Goal: Book appointment/travel/reservation

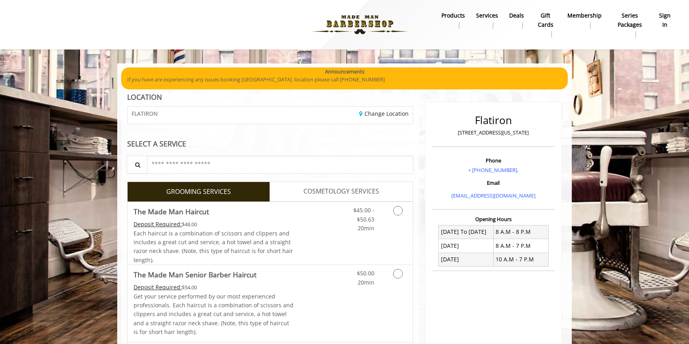
click at [670, 20] on b "sign in" at bounding box center [666, 20] width 14 height 18
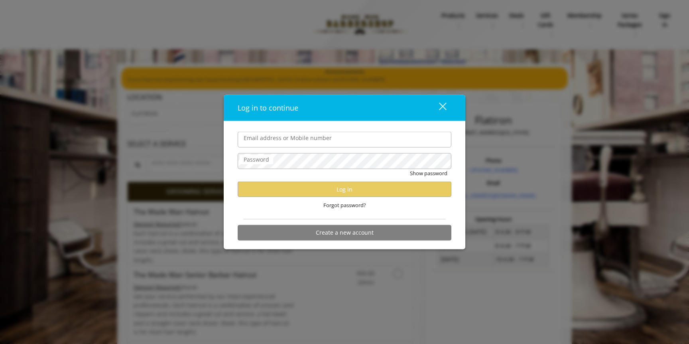
type input "**********"
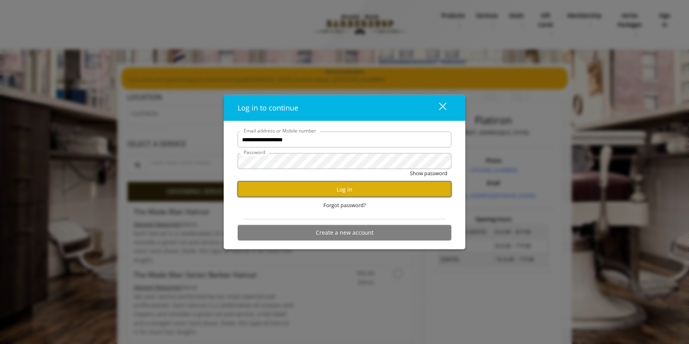
click at [334, 188] on button "Log in" at bounding box center [345, 190] width 214 height 16
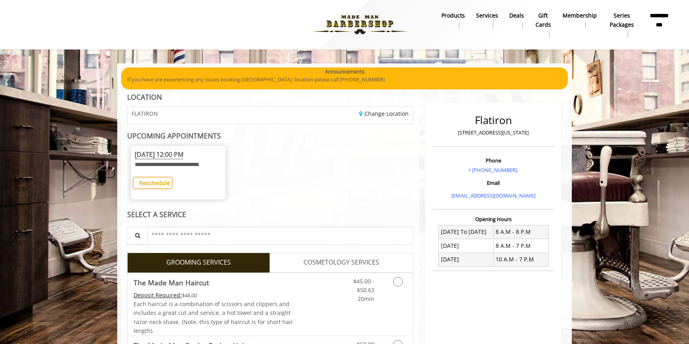
click at [158, 187] on b "Reschedule" at bounding box center [154, 183] width 31 height 8
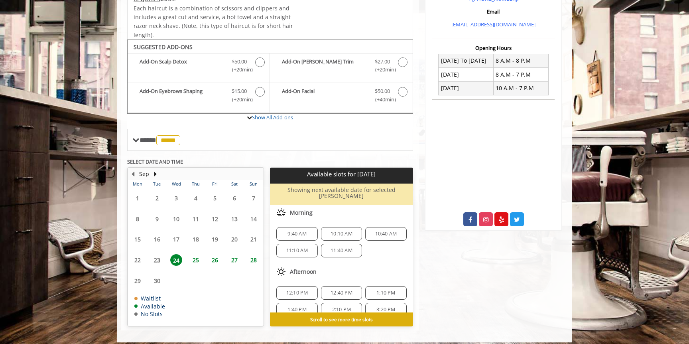
click at [237, 257] on span "27" at bounding box center [235, 260] width 12 height 12
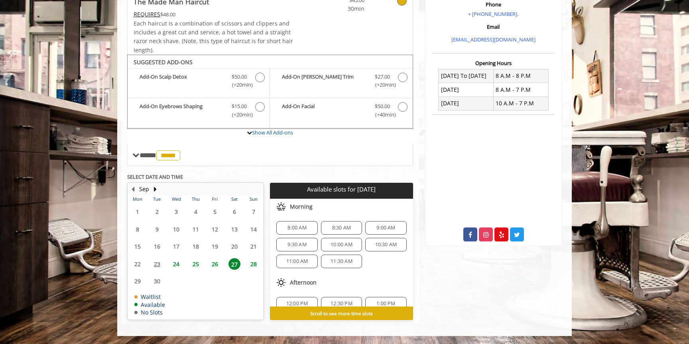
click at [304, 227] on span "8:00 AM" at bounding box center [297, 228] width 19 height 6
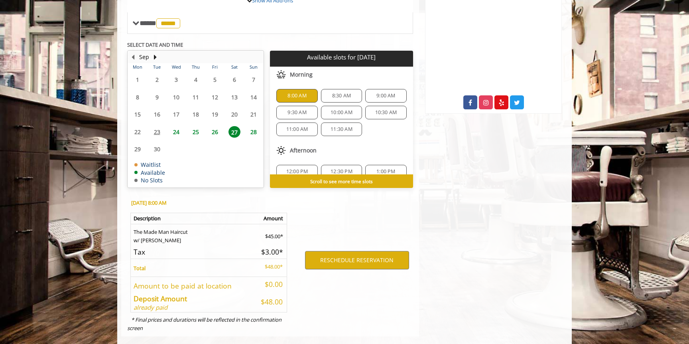
scroll to position [300, 0]
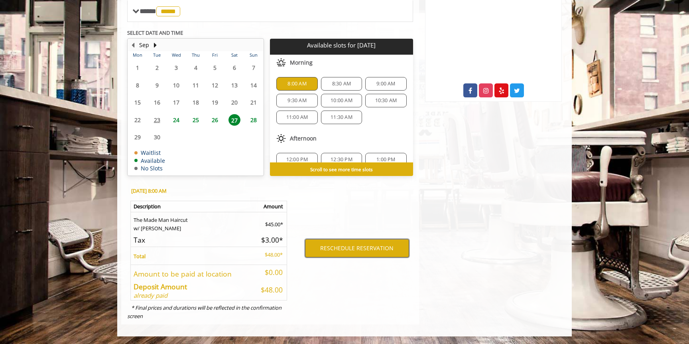
click at [341, 247] on button "RESCHEDULE RESERVATION" at bounding box center [357, 248] width 104 height 18
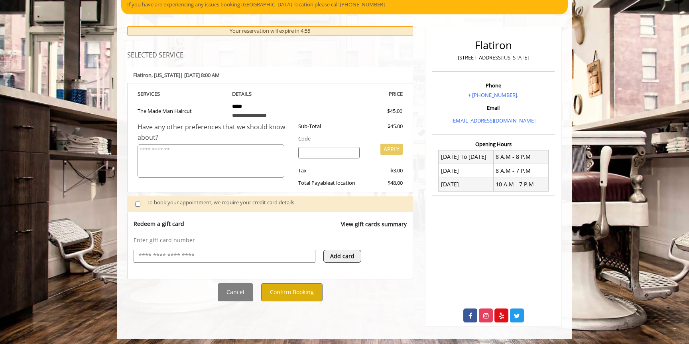
scroll to position [78, 0]
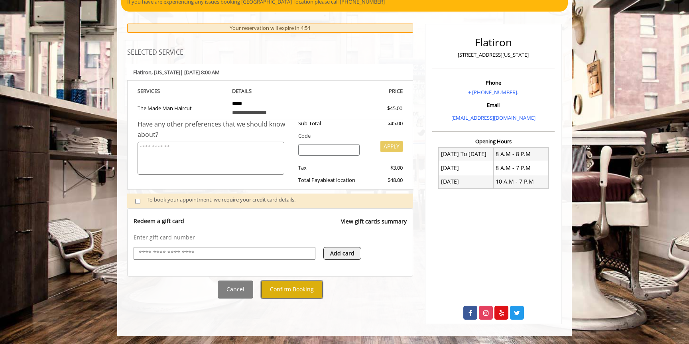
click at [272, 290] on button "Confirm Booking" at bounding box center [291, 289] width 61 height 18
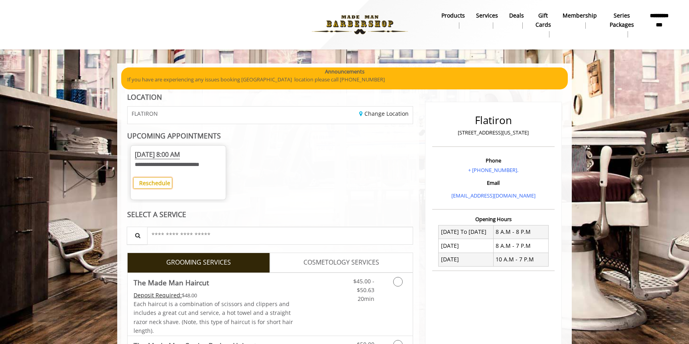
click at [161, 187] on b "Reschedule" at bounding box center [154, 183] width 31 height 8
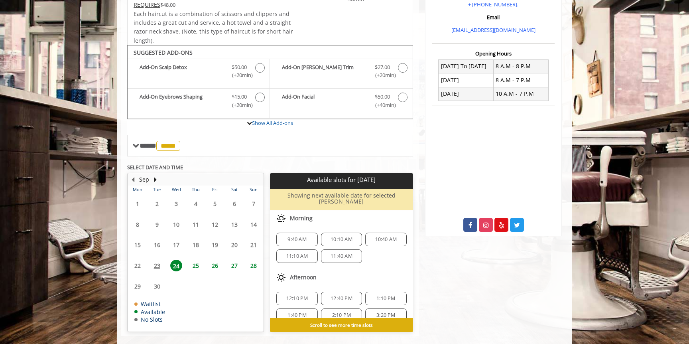
scroll to position [171, 0]
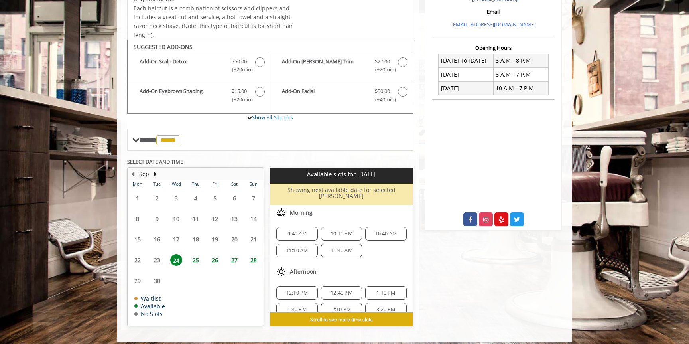
click at [218, 254] on span "26" at bounding box center [215, 260] width 12 height 12
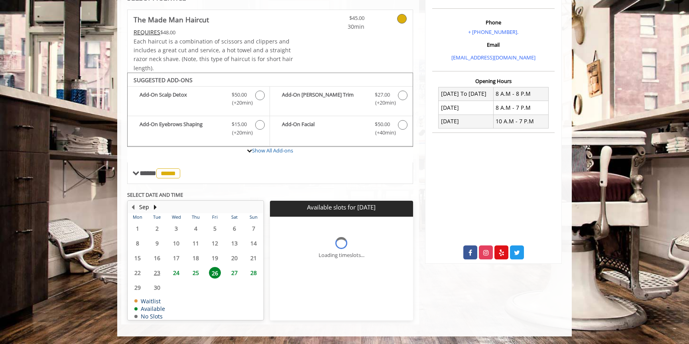
scroll to position [156, 0]
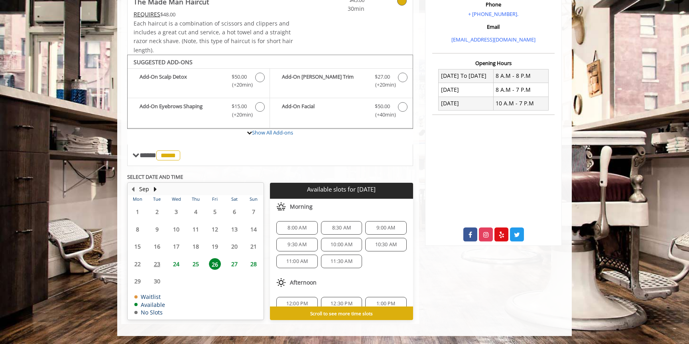
click at [300, 225] on span "8:00 AM" at bounding box center [297, 228] width 19 height 6
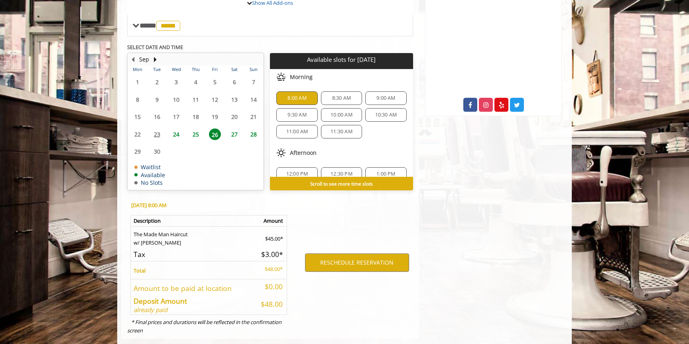
scroll to position [300, 0]
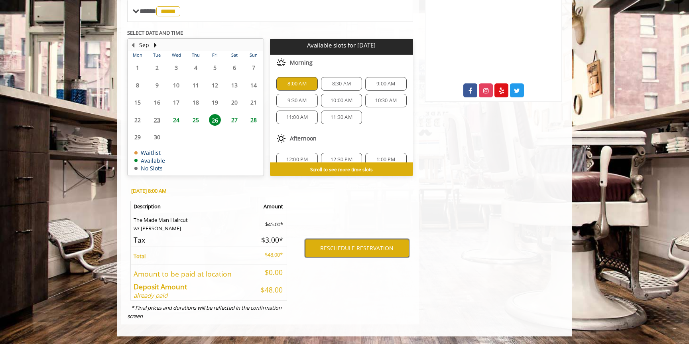
click at [319, 247] on button "RESCHEDULE RESERVATION" at bounding box center [357, 248] width 104 height 18
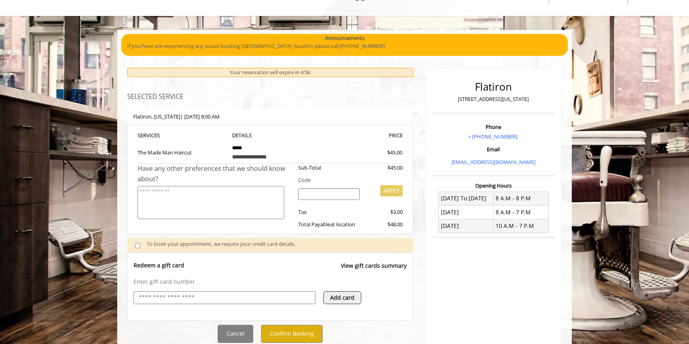
scroll to position [78, 0]
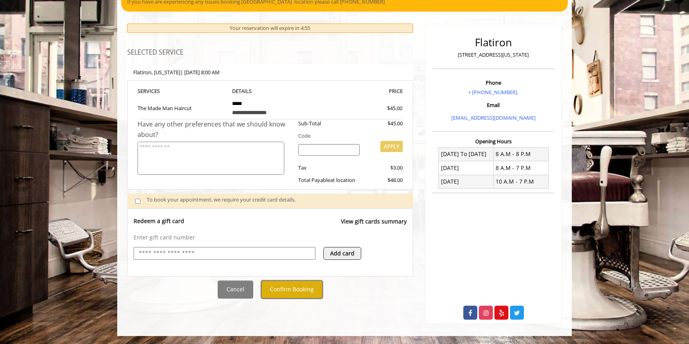
click at [305, 291] on button "Confirm Booking" at bounding box center [291, 289] width 61 height 18
